Goal: Communication & Community: Answer question/provide support

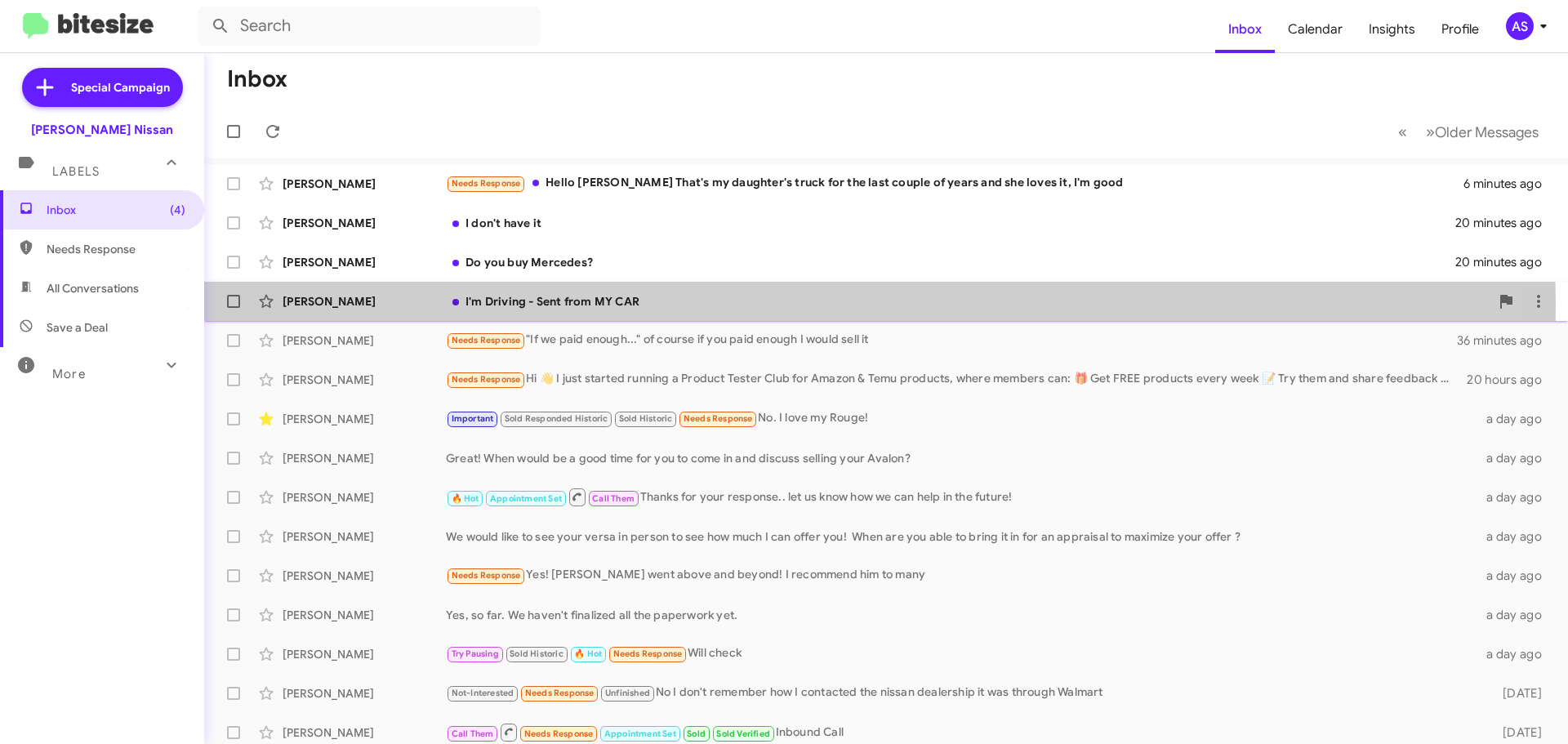
click at [603, 306] on div "I'm Driving - Sent from MY CAR" at bounding box center [967, 301] width 1044 height 17
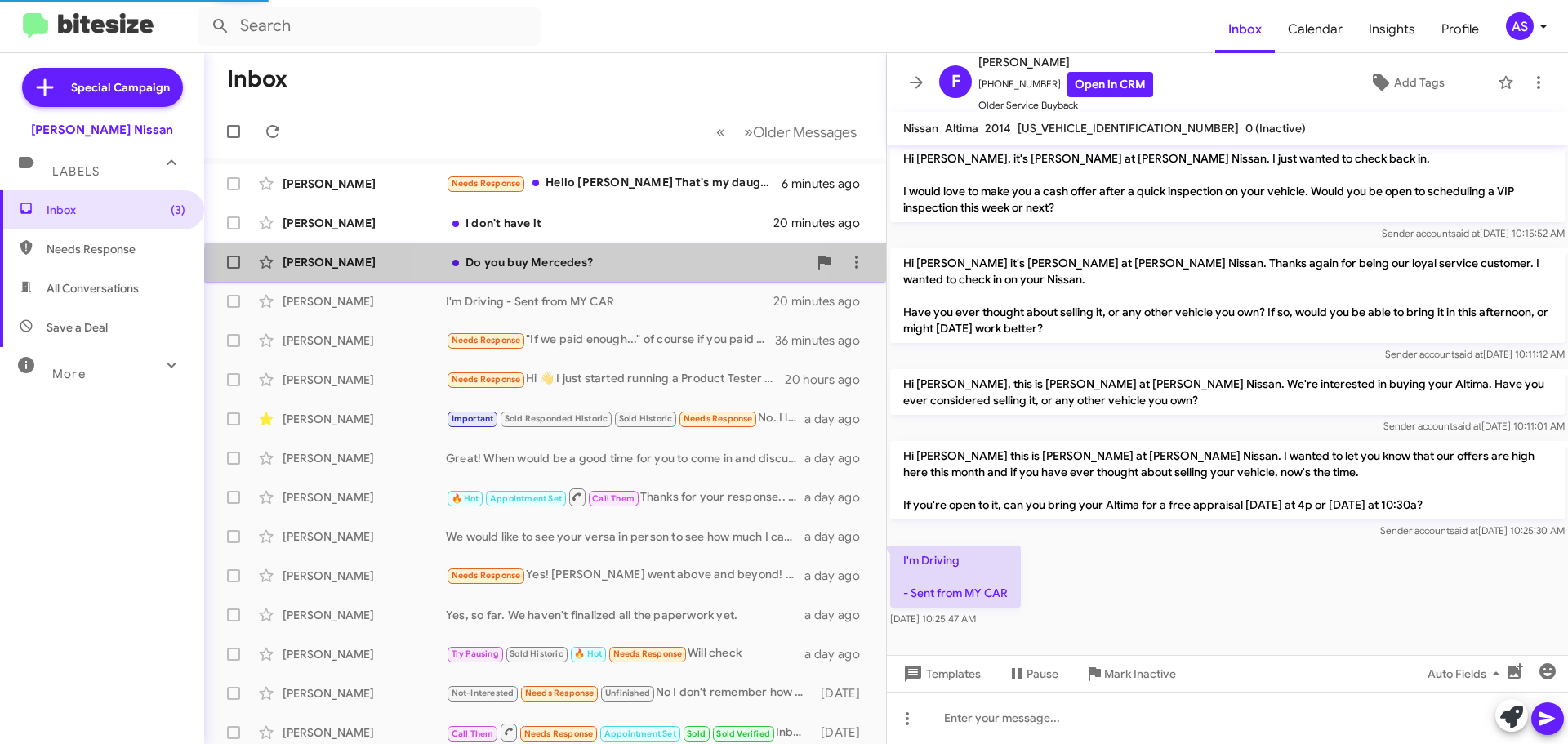
click at [617, 274] on div "[PERSON_NAME] Do you buy Mercedes? 20 minutes ago" at bounding box center [545, 262] width 656 height 32
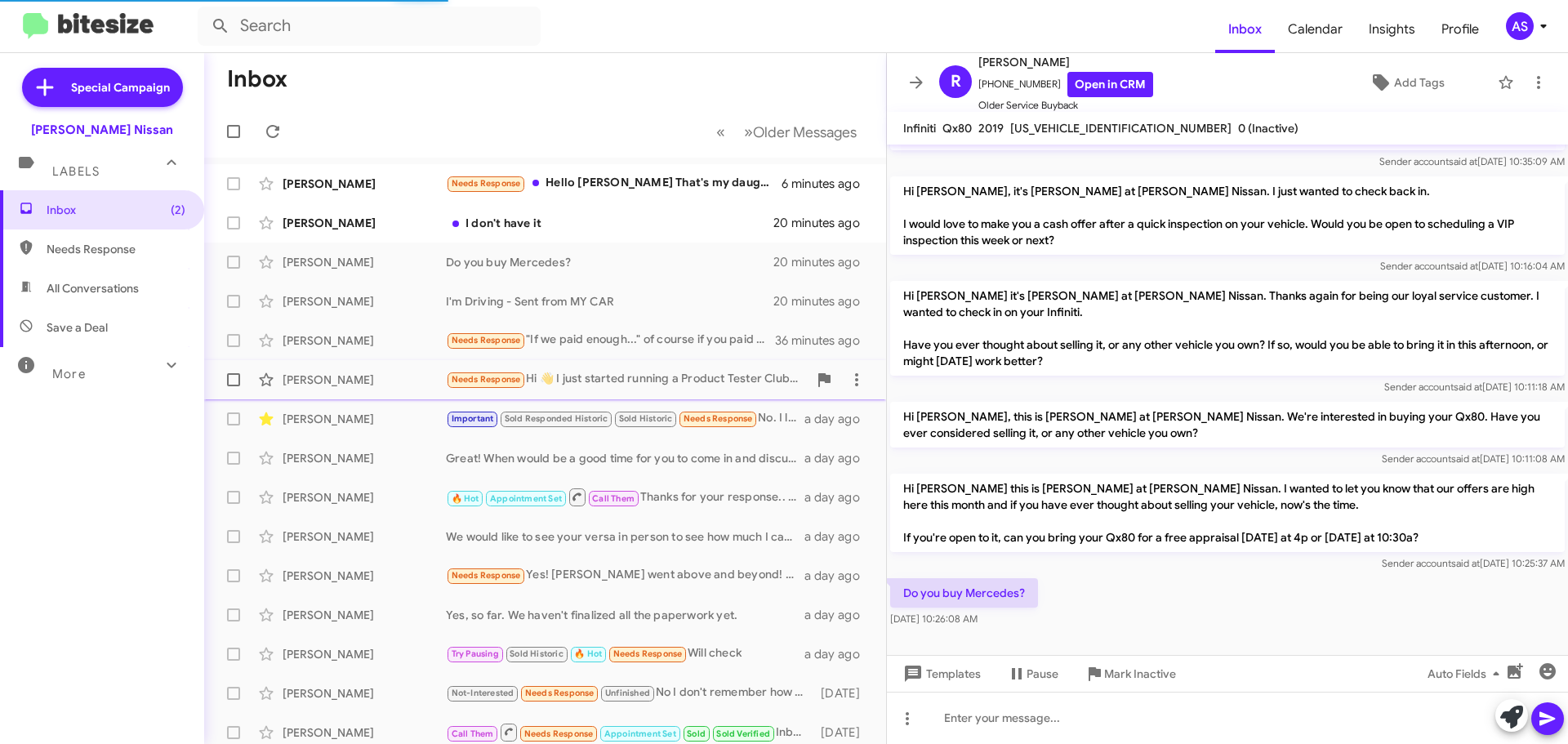
scroll to position [76, 0]
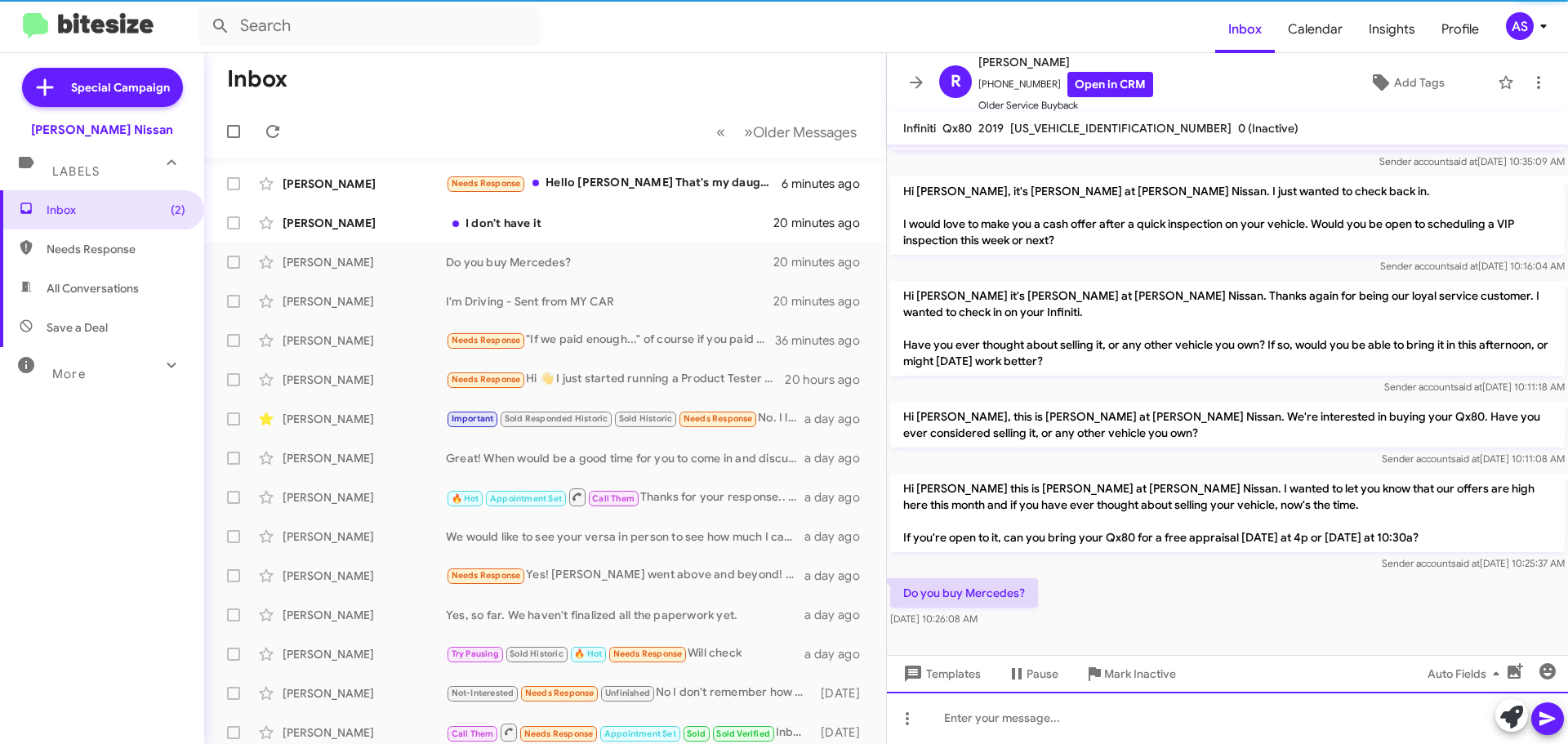
click at [1022, 726] on div at bounding box center [1227, 718] width 681 height 53
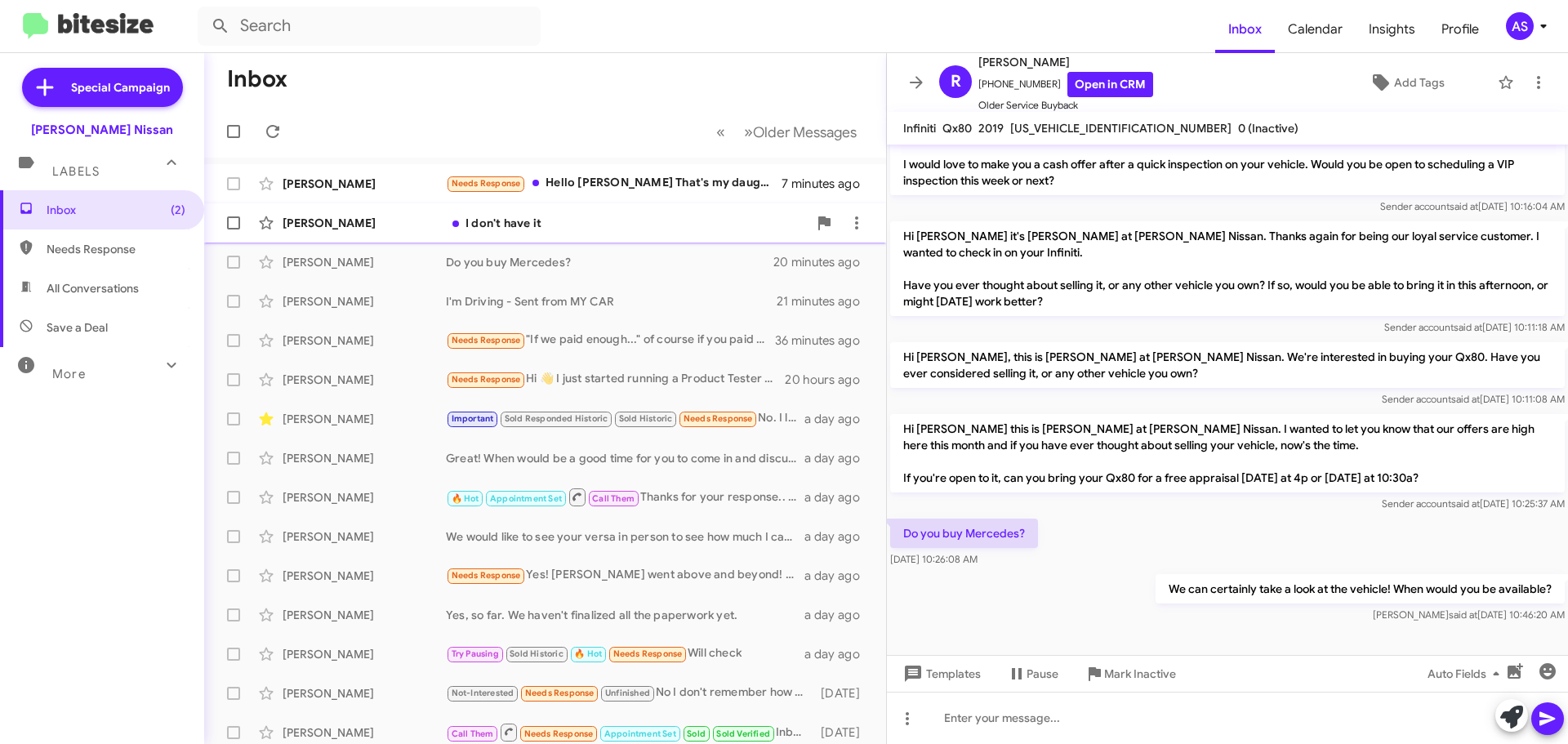
click at [477, 225] on div "I don't have it" at bounding box center [626, 222] width 362 height 17
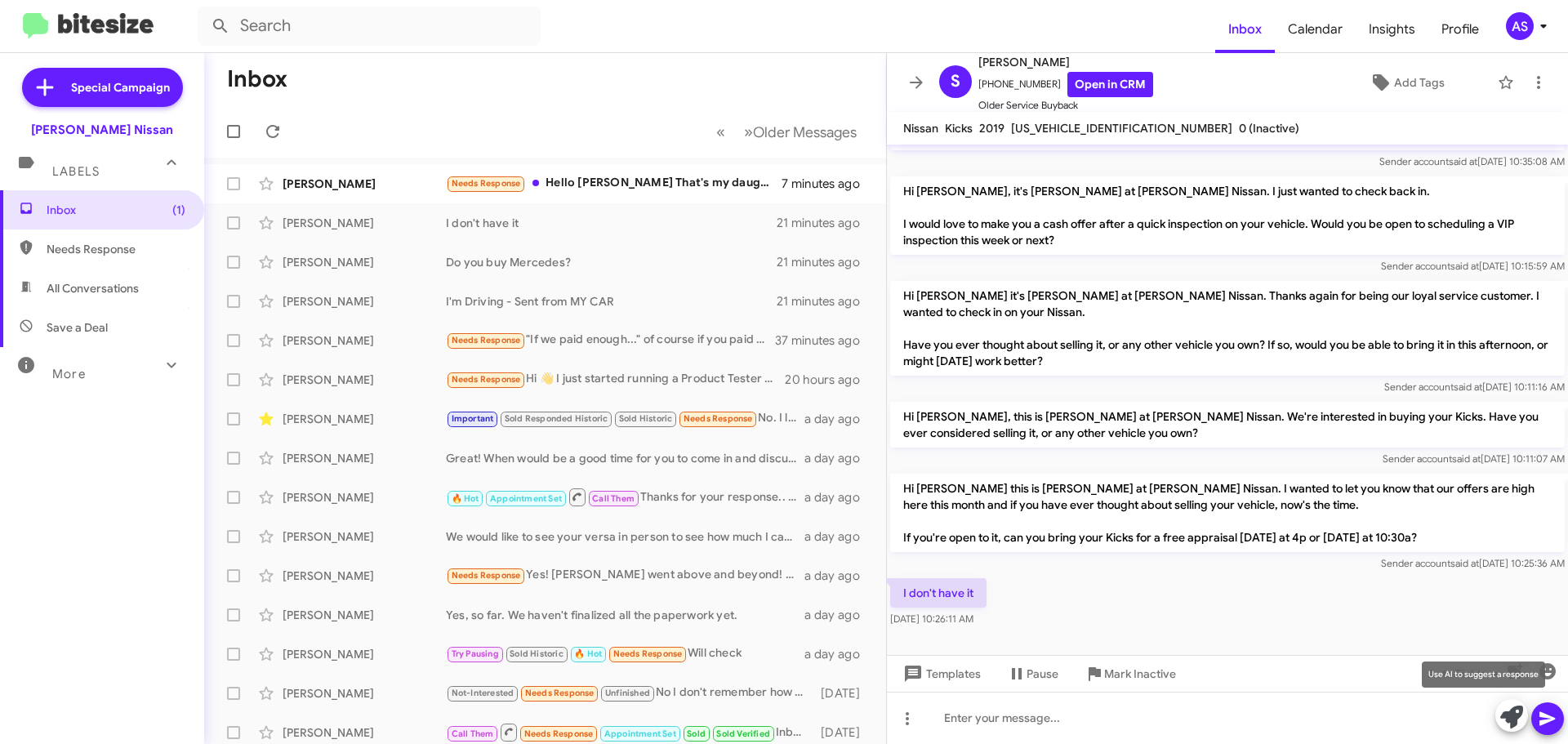
click at [1503, 722] on icon at bounding box center [1512, 717] width 23 height 23
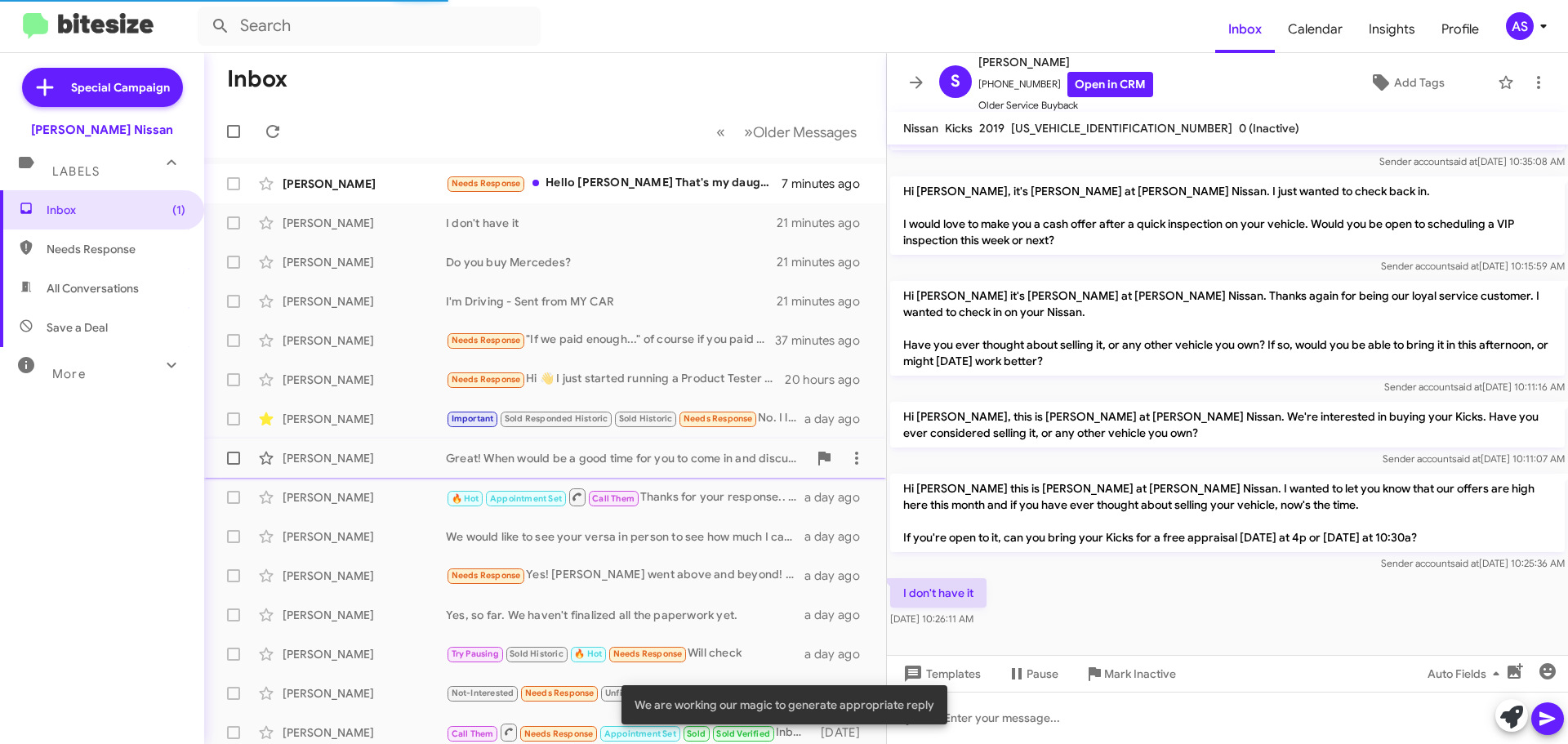
scroll to position [136, 0]
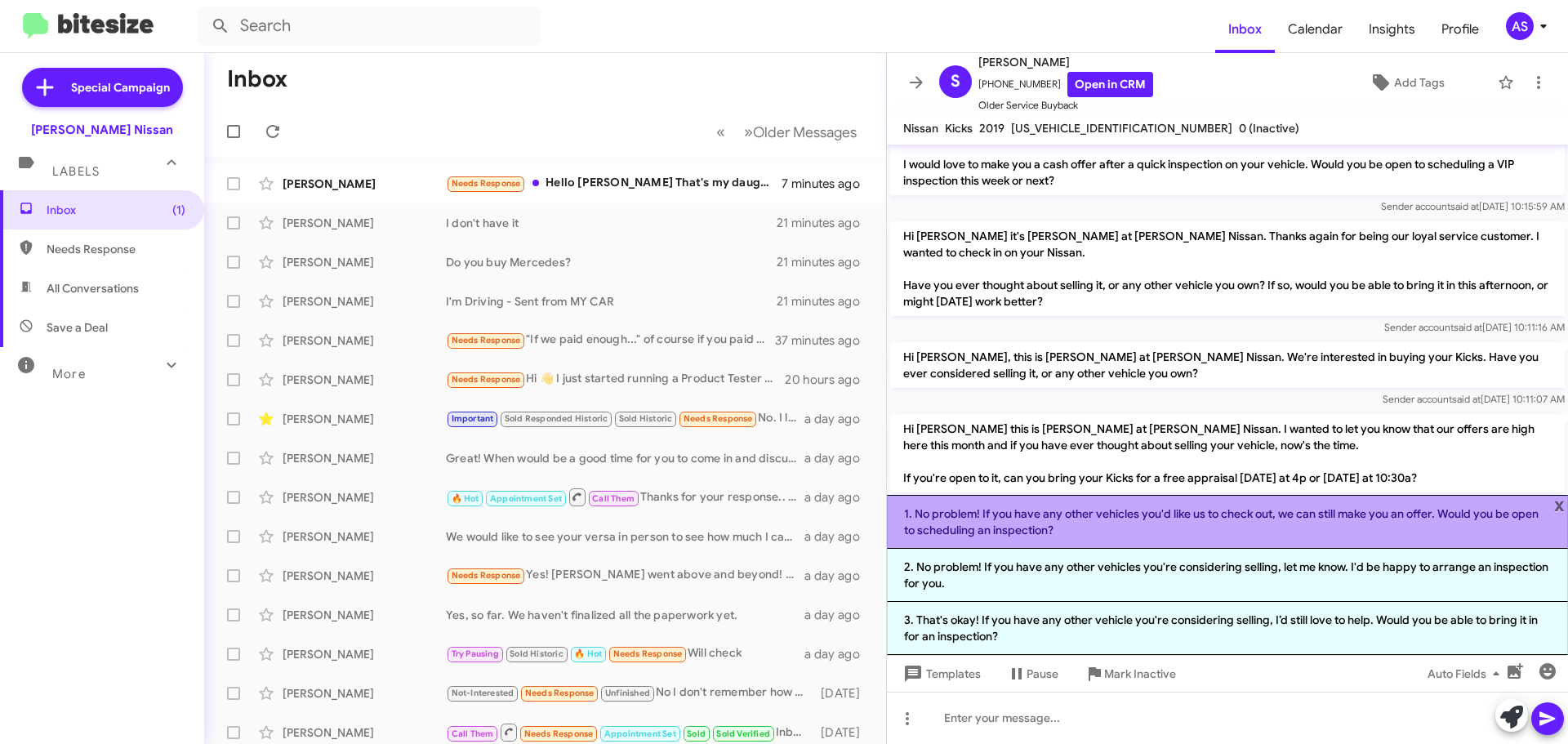
click at [1121, 529] on li "1. No problem! If you have any other vehicles you'd like us to check out, we ca…" at bounding box center [1227, 522] width 681 height 54
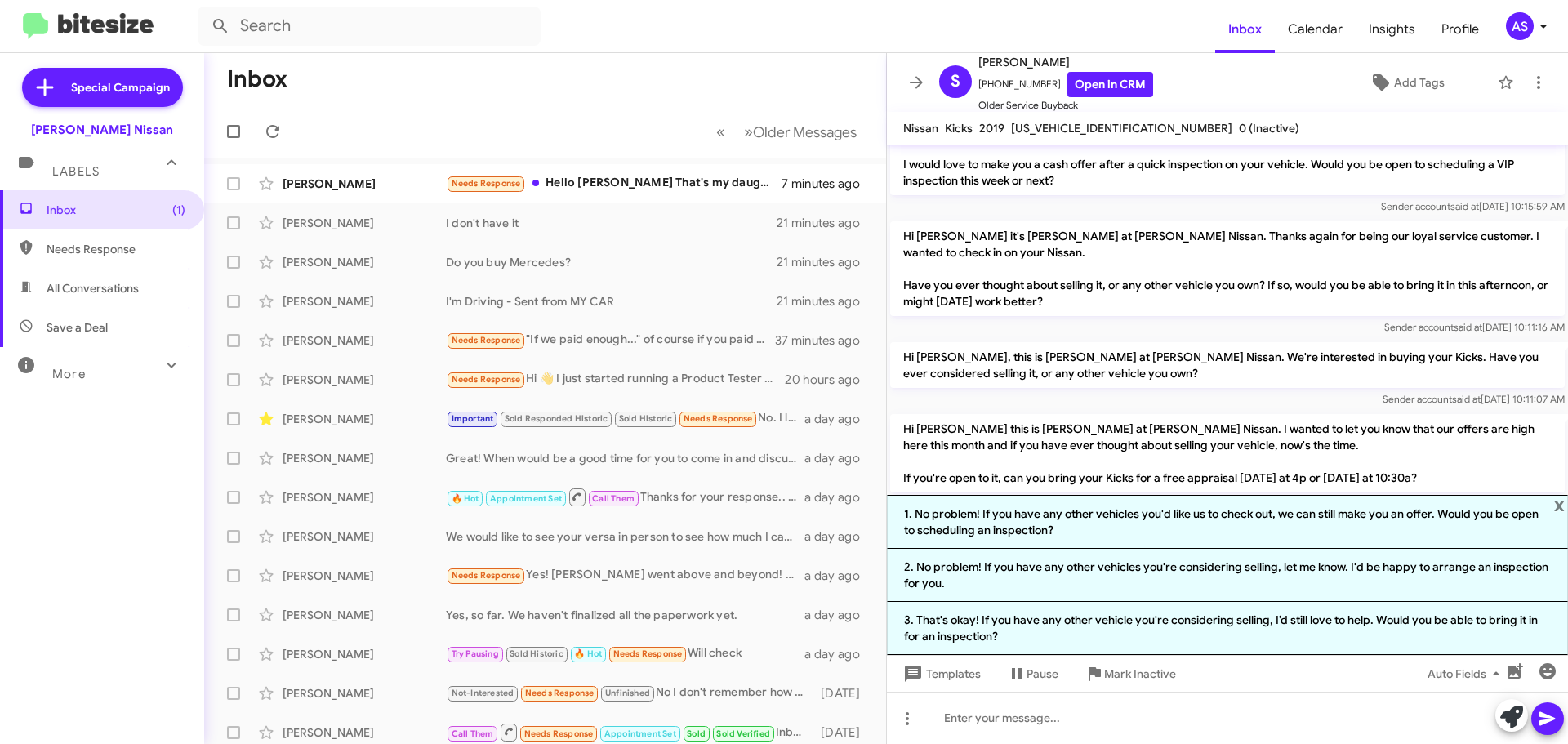
scroll to position [92, 0]
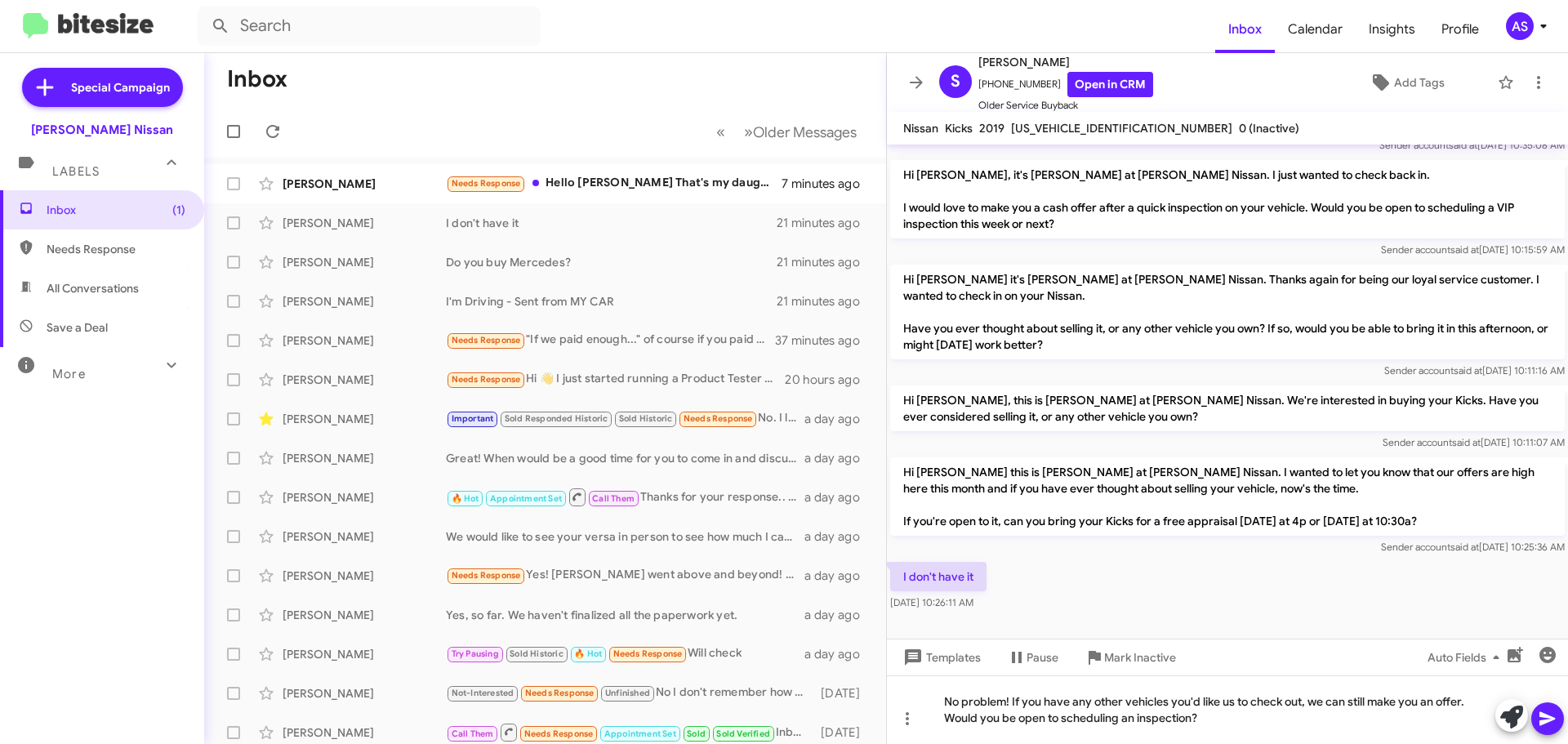
click at [1557, 716] on icon at bounding box center [1548, 719] width 19 height 19
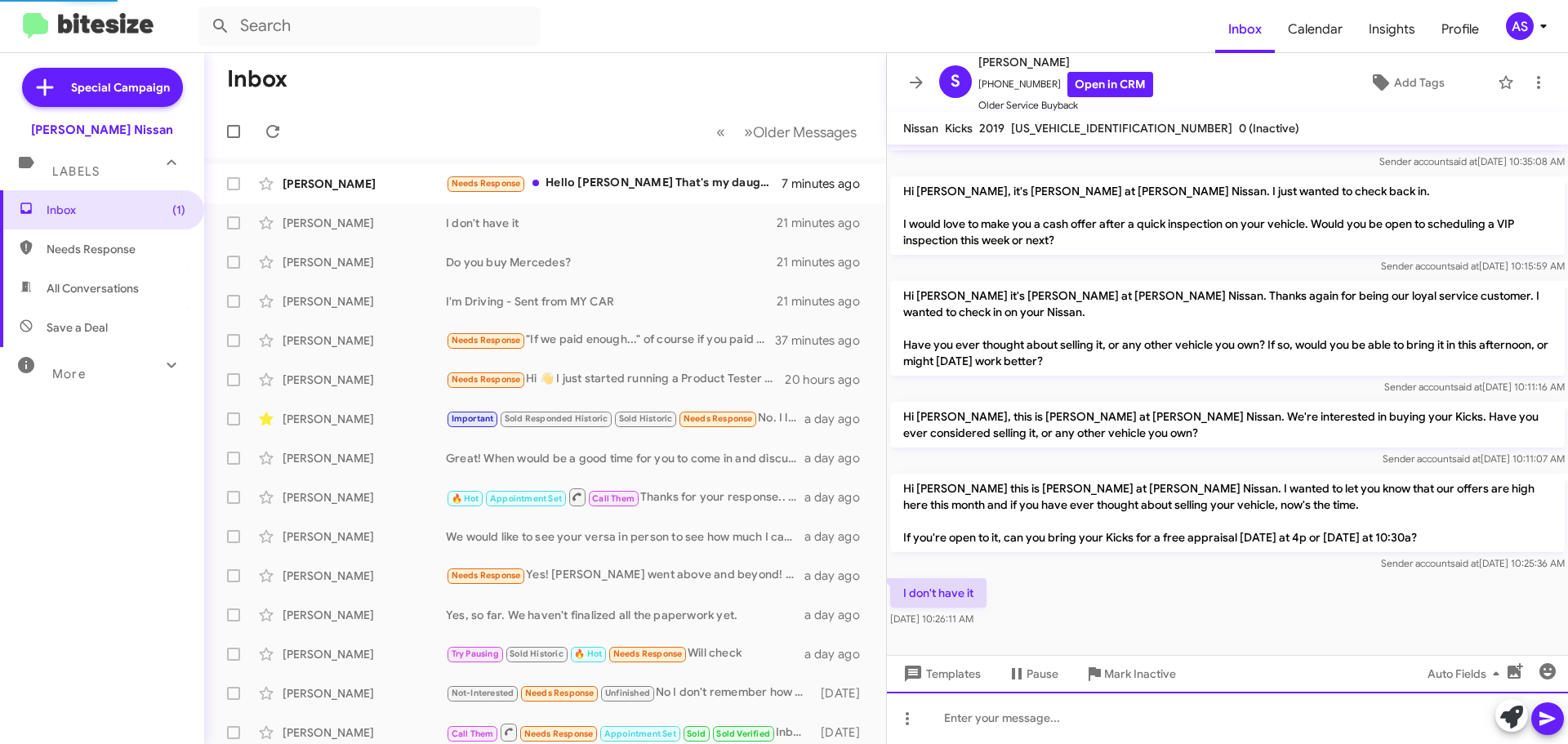
scroll to position [152, 0]
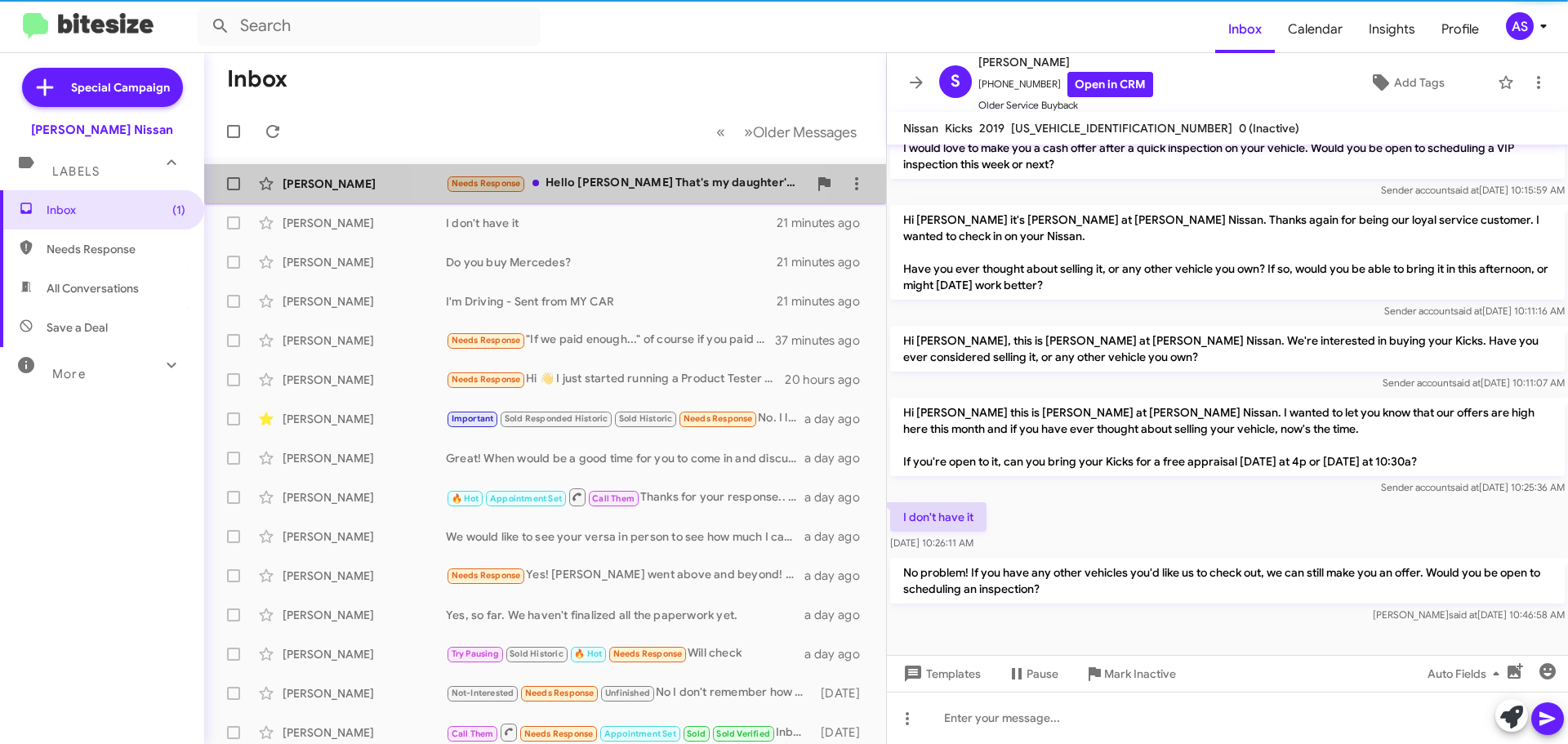
click at [579, 177] on div "Needs Response Hello [PERSON_NAME] That's my daughter's truck for the last coup…" at bounding box center [626, 183] width 362 height 18
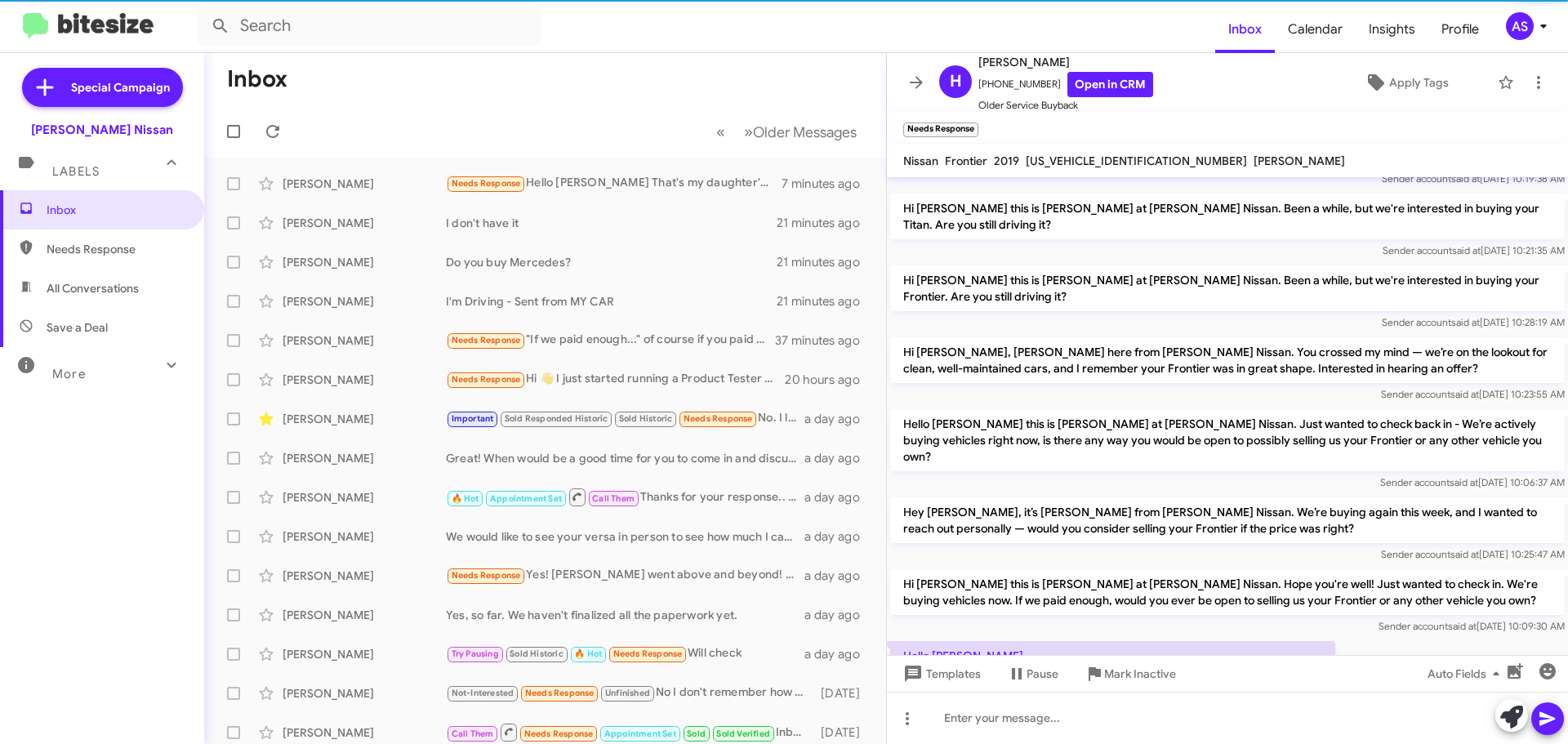
scroll to position [748, 0]
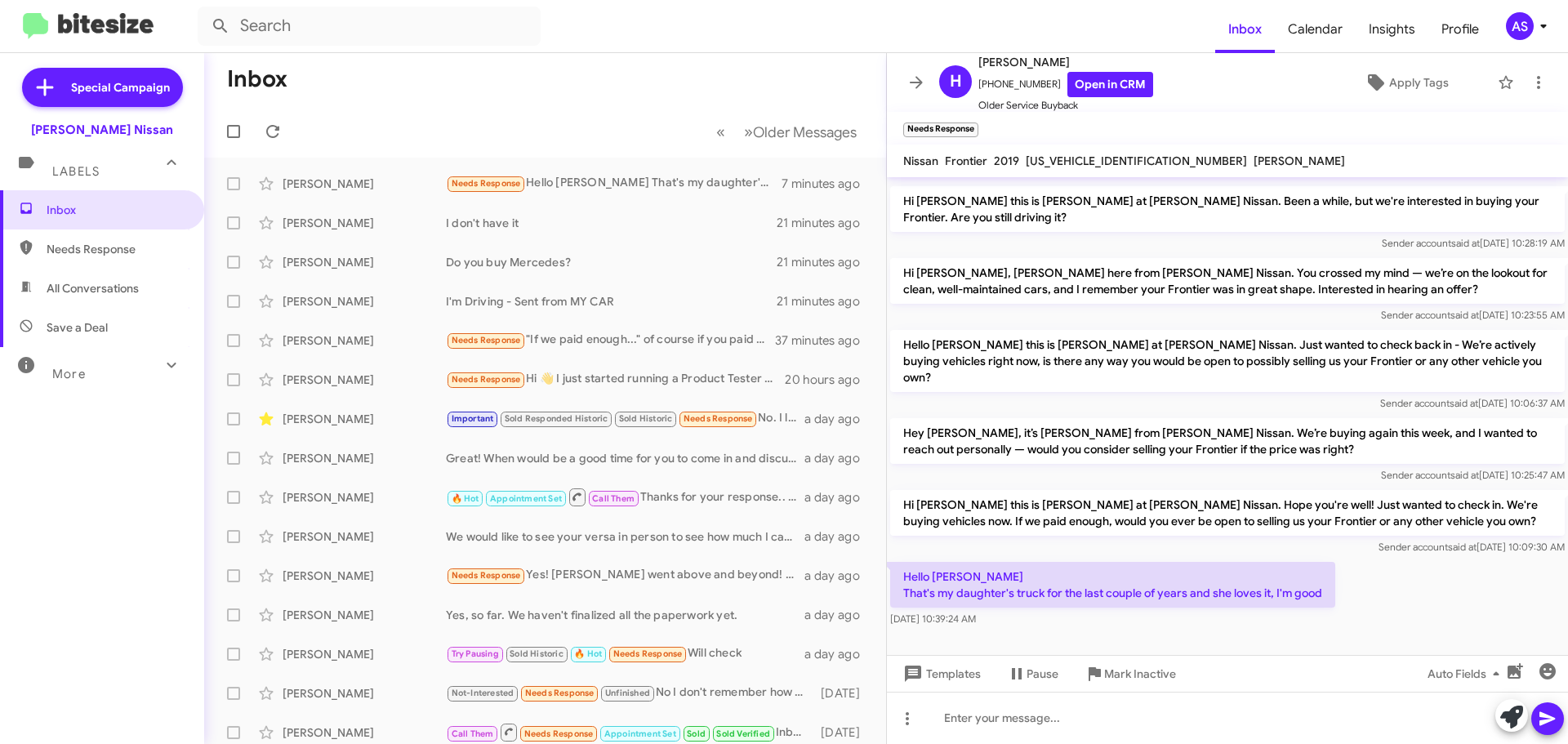
click at [1508, 719] on icon at bounding box center [1512, 717] width 23 height 23
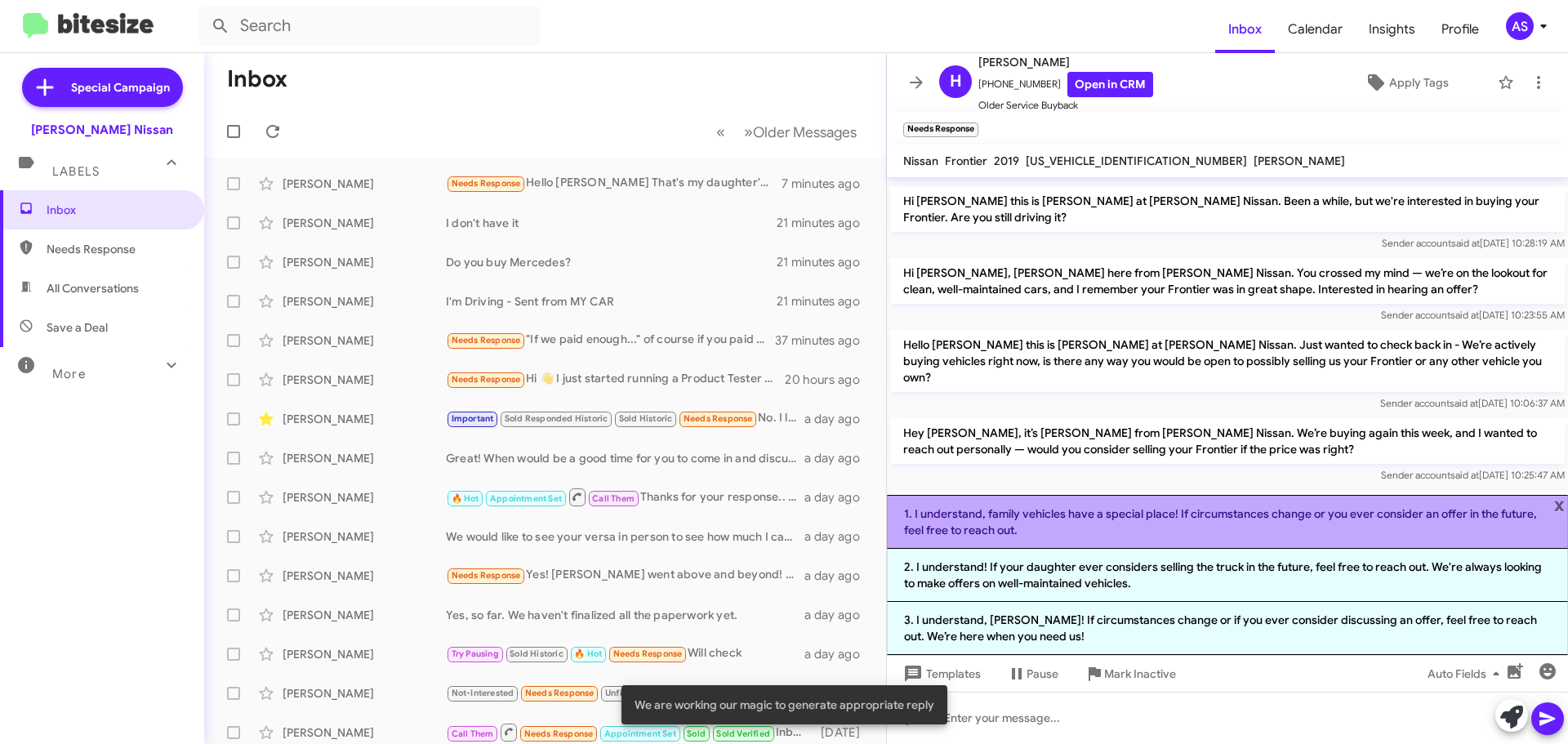
drag, startPoint x: 1086, startPoint y: 525, endPoint x: 1286, endPoint y: 575, distance: 206.2
click at [1086, 525] on li "1. I understand, family vehicles have a special place! If circumstances change …" at bounding box center [1227, 522] width 681 height 54
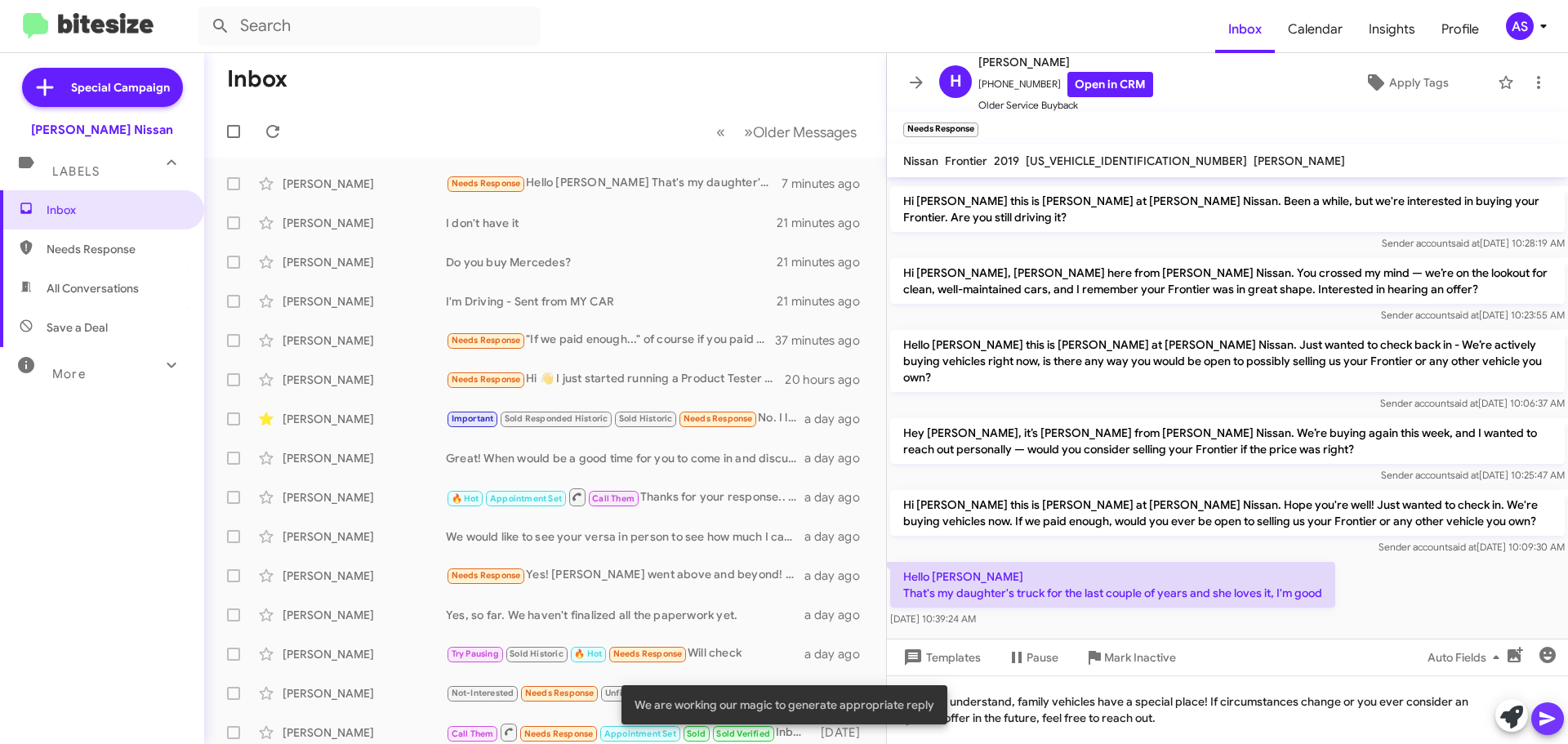
click at [1542, 722] on icon at bounding box center [1548, 719] width 16 height 14
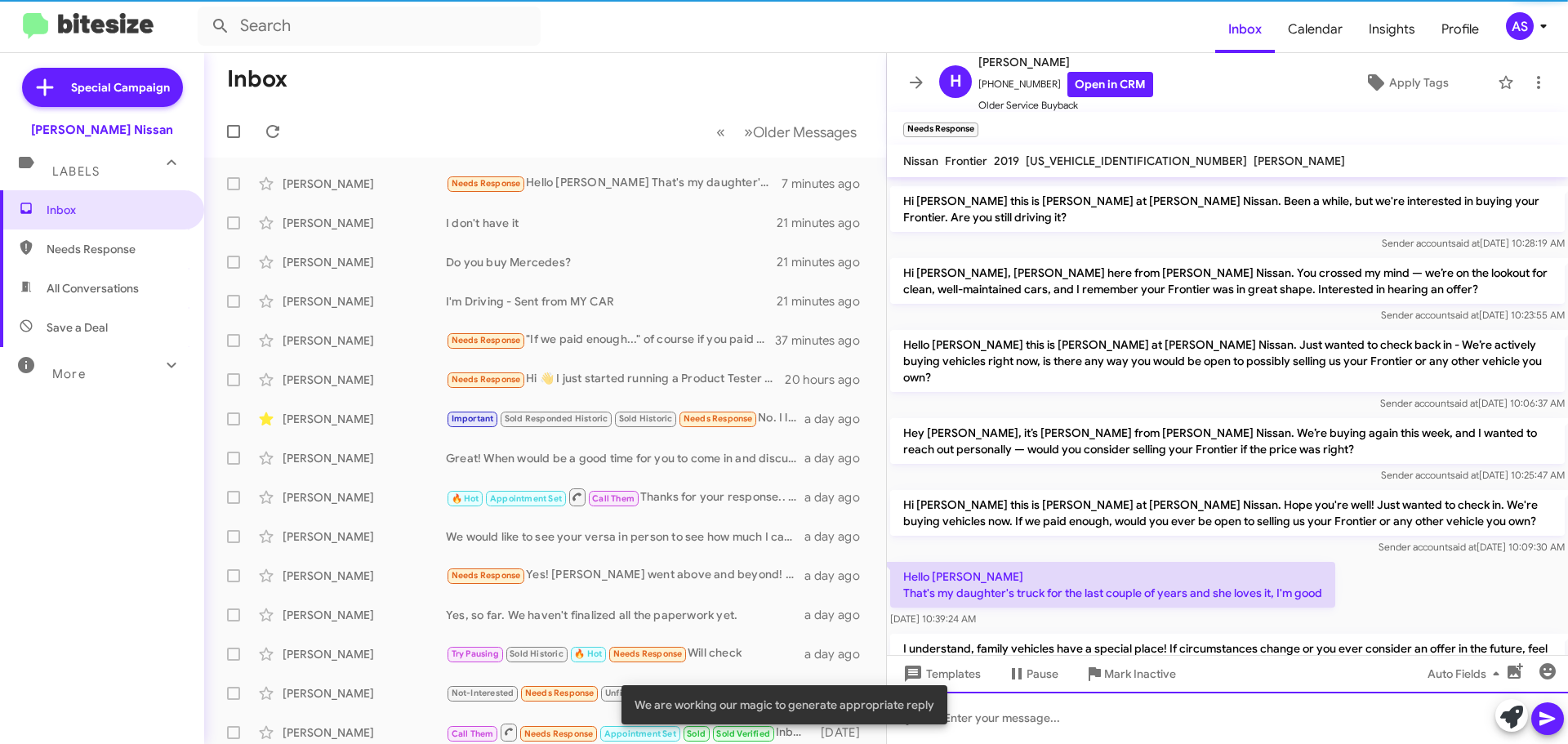
scroll to position [0, 0]
